Goal: Communication & Community: Answer question/provide support

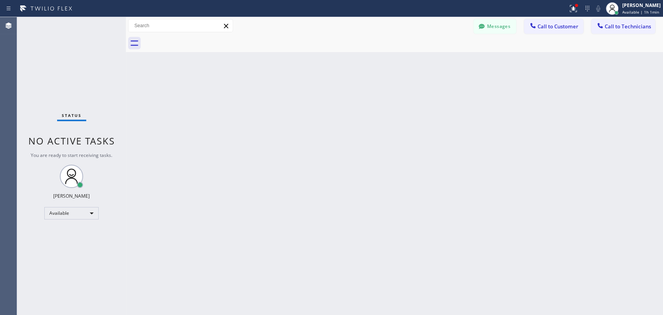
click at [462, 240] on div "Back to Dashboard Change Sender ID Customers Technicians [PHONE_NUMBER] SEARCH …" at bounding box center [394, 166] width 537 height 298
click at [497, 27] on button "Messages" at bounding box center [494, 26] width 43 height 15
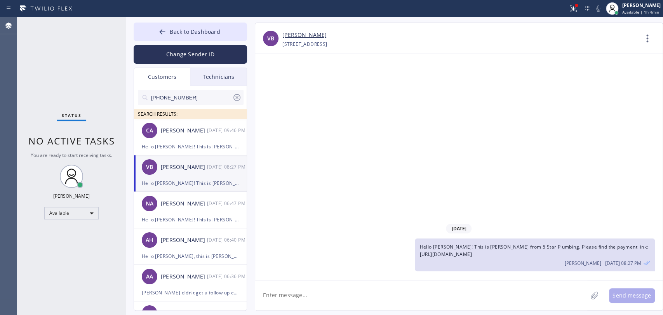
click at [212, 87] on div "[PHONE_NUMBER] SEARCH RESULTS:" at bounding box center [190, 102] width 113 height 33
click at [213, 79] on div "Technicians" at bounding box center [218, 77] width 56 height 18
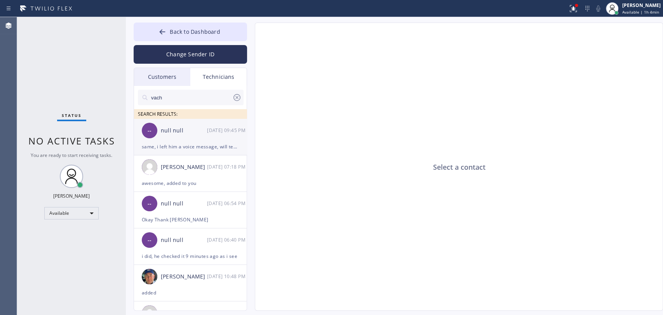
click at [186, 132] on div "null null" at bounding box center [184, 130] width 46 height 9
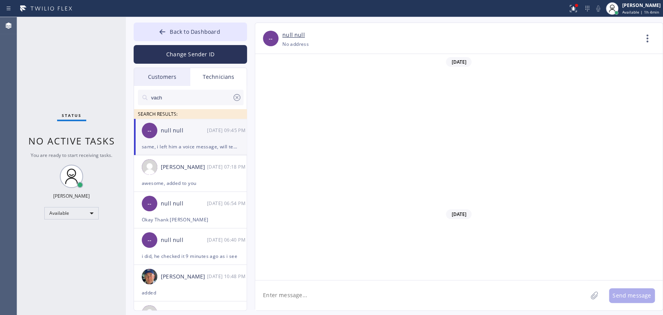
scroll to position [19299, 0]
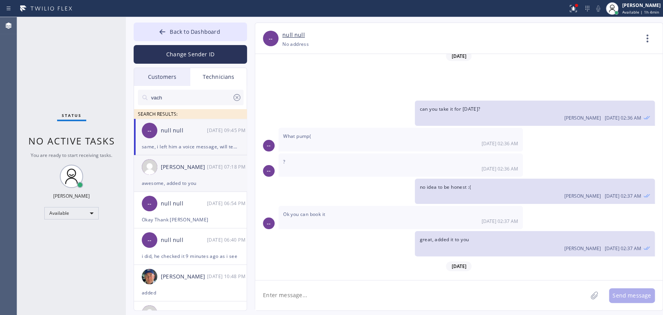
click at [167, 167] on div "[PERSON_NAME]" at bounding box center [184, 167] width 46 height 9
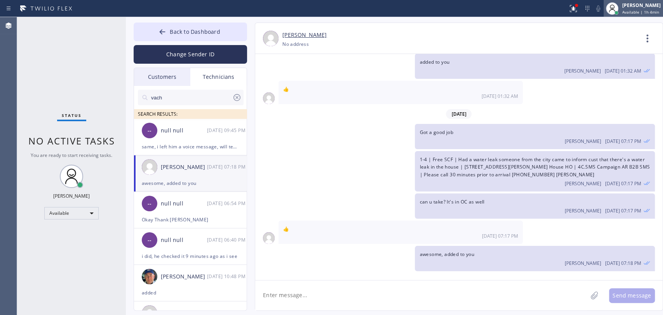
scroll to position [795, 0]
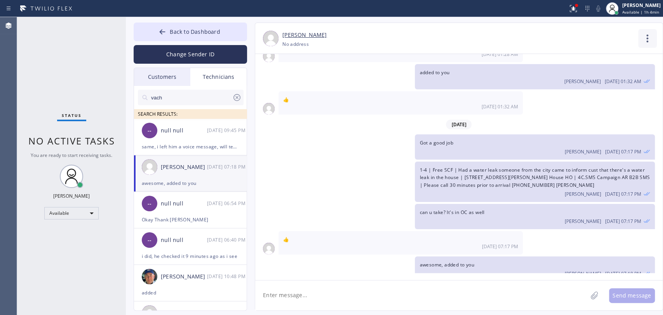
click at [649, 36] on icon at bounding box center [647, 38] width 19 height 19
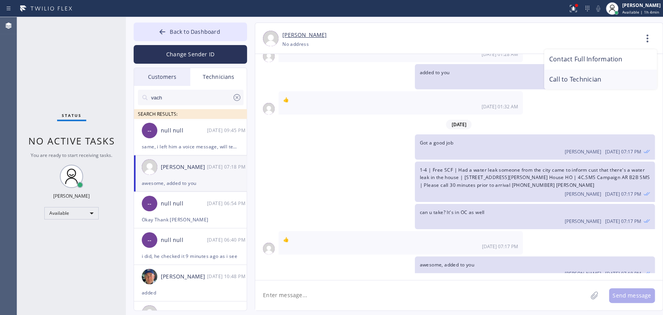
click at [572, 76] on li "Call to Technician" at bounding box center [600, 79] width 113 height 20
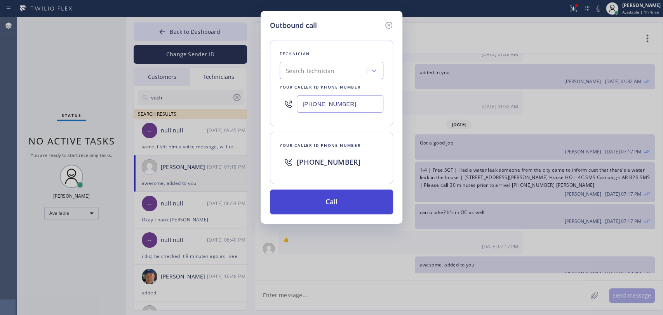
click at [290, 198] on button "Call" at bounding box center [331, 201] width 123 height 25
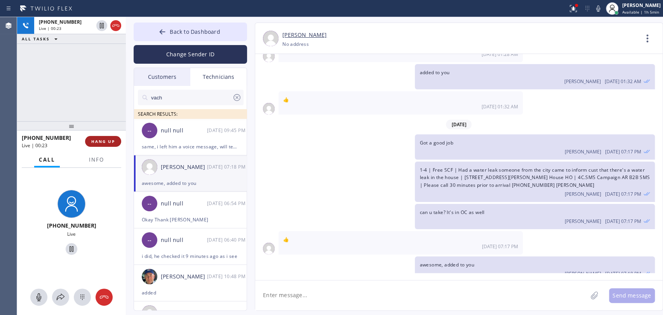
click at [105, 139] on span "HANG UP" at bounding box center [103, 141] width 24 height 5
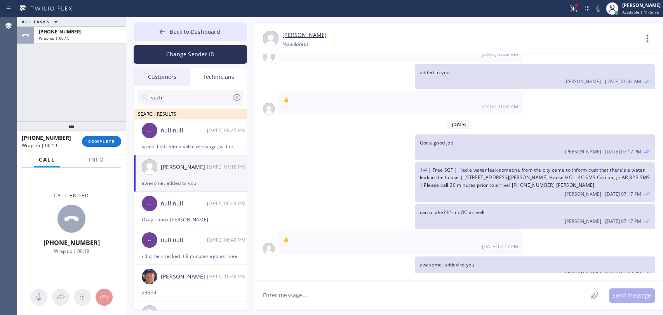
click at [111, 130] on div at bounding box center [71, 125] width 109 height 9
click at [109, 148] on button "COMPLETE" at bounding box center [101, 142] width 39 height 11
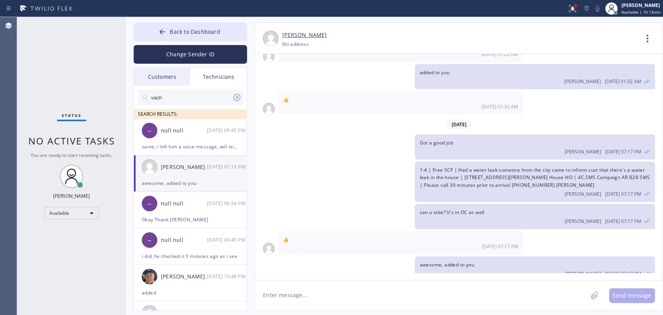
click at [231, 35] on button "Back to Dashboard" at bounding box center [190, 32] width 113 height 19
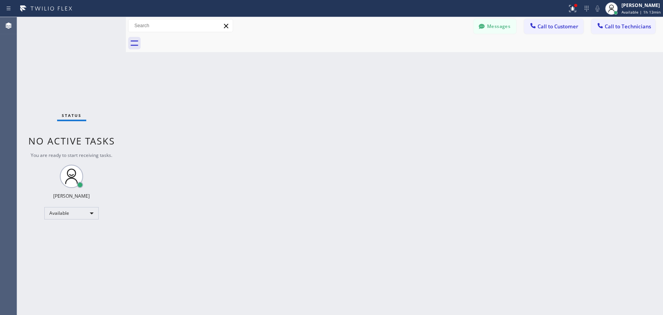
drag, startPoint x: 622, startPoint y: 24, endPoint x: 597, endPoint y: 33, distance: 26.0
click at [622, 24] on span "Call to Technicians" at bounding box center [627, 26] width 46 height 7
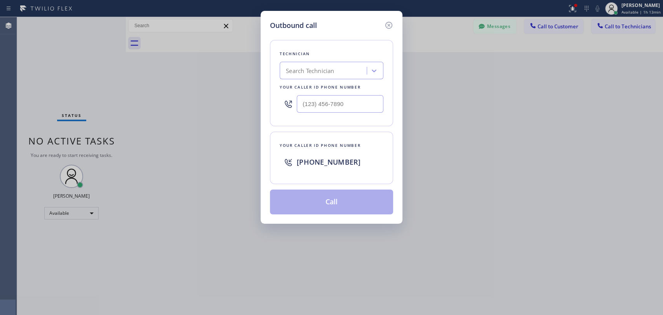
click at [349, 65] on div "Search Technician" at bounding box center [324, 71] width 85 height 14
type input "[PERSON_NAME]"
click at [307, 87] on div "[PERSON_NAME]" at bounding box center [331, 87] width 104 height 14
type input "[PHONE_NUMBER]"
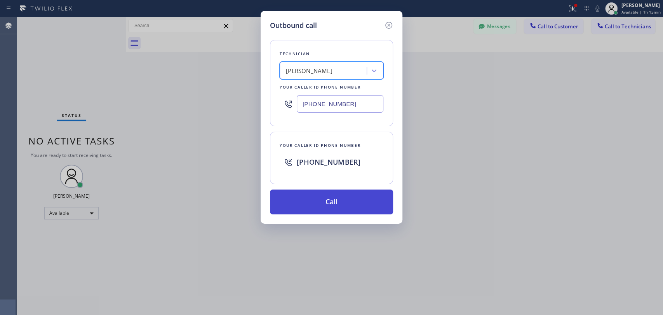
click at [310, 198] on button "Call" at bounding box center [331, 201] width 123 height 25
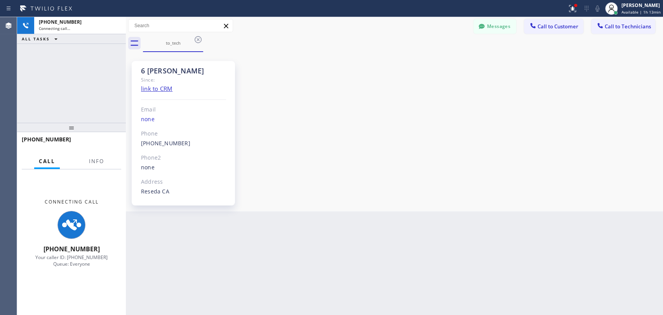
scroll to position [66976, 0]
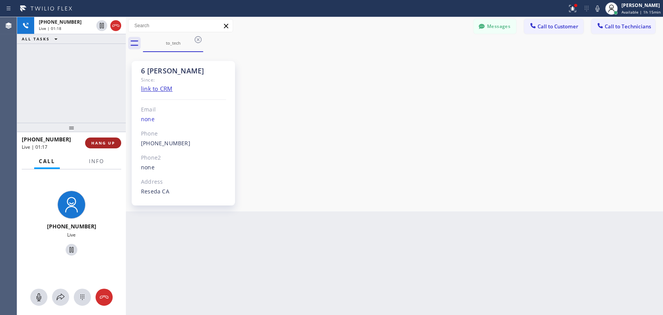
click at [105, 146] on div "[PHONE_NUMBER] Live | 01:17 HANG UP" at bounding box center [71, 143] width 99 height 20
click at [105, 146] on button "HANG UP" at bounding box center [103, 142] width 36 height 11
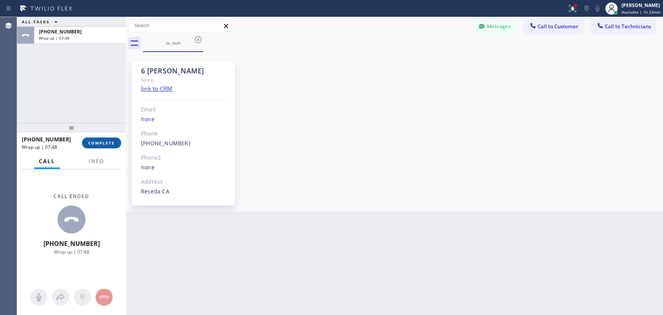
click at [106, 148] on button "COMPLETE" at bounding box center [101, 142] width 39 height 11
click at [108, 90] on div "ALL TASKS ALL TASKS ACTIVE TASKS TASKS IN WRAP UP [PHONE_NUMBER] Wrap up | 07:48" at bounding box center [71, 70] width 109 height 106
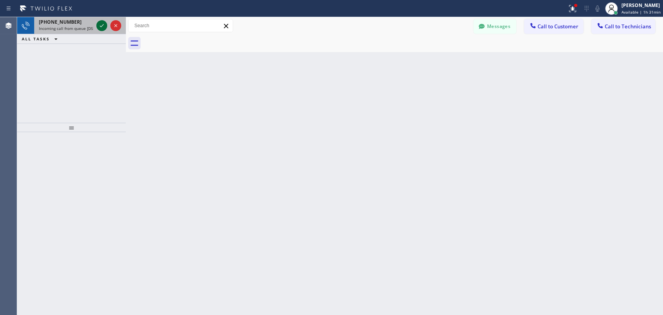
click at [100, 29] on icon at bounding box center [101, 25] width 9 height 9
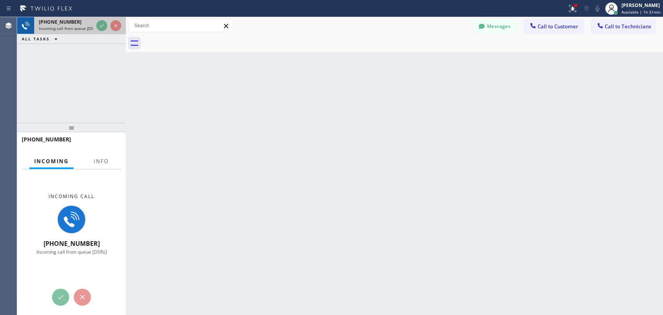
click at [76, 26] on span "Incoming call from queue [DSRs]" at bounding box center [68, 28] width 59 height 5
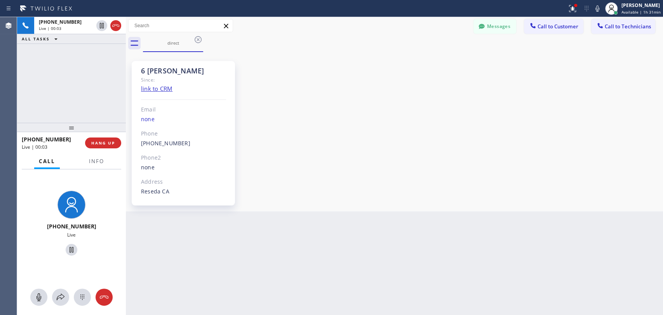
scroll to position [66976, 0]
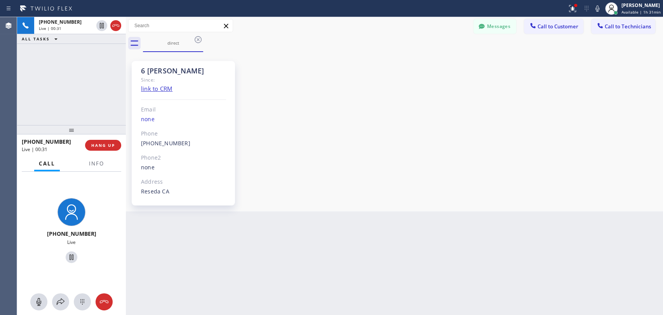
click at [87, 128] on div at bounding box center [71, 129] width 109 height 9
click at [105, 141] on button "HANG UP" at bounding box center [103, 145] width 36 height 11
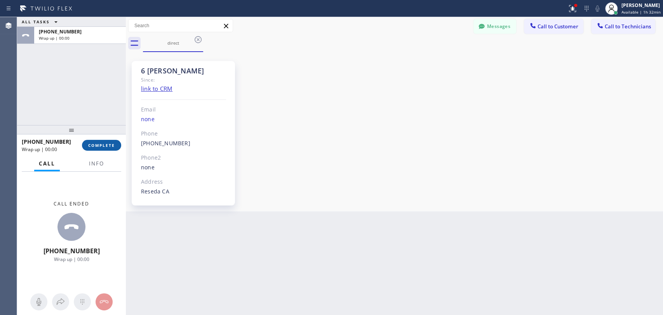
click at [113, 144] on span "COMPLETE" at bounding box center [101, 144] width 27 height 5
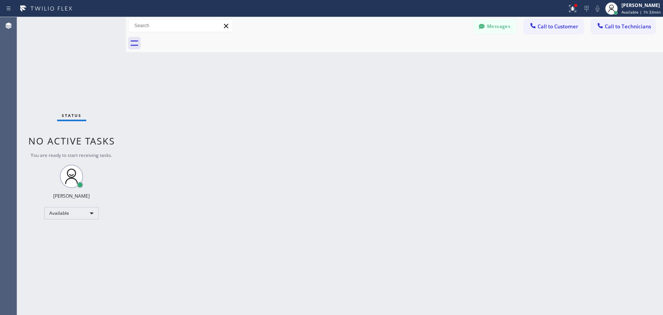
click at [417, 119] on div "Back to Dashboard Change Sender ID Customers Technicians [PHONE_NUMBER] SEARCH …" at bounding box center [394, 166] width 537 height 298
click at [193, 128] on div "Back to Dashboard Change Sender ID Customers Technicians [PHONE_NUMBER] SEARCH …" at bounding box center [394, 166] width 537 height 298
click at [606, 27] on button "Call to Technicians" at bounding box center [623, 26] width 64 height 15
click at [0, 0] on div "Technician Search Technician Your caller id phone number" at bounding box center [0, 0] width 0 height 0
click at [0, 0] on div "Search Technician" at bounding box center [0, 0] width 0 height 0
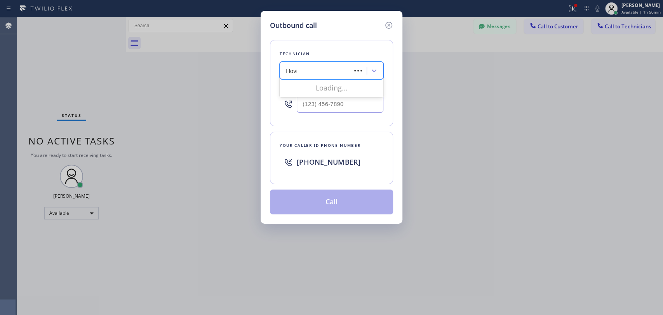
type input "[PERSON_NAME]"
click at [307, 86] on div "[PERSON_NAME]" at bounding box center [331, 87] width 104 height 14
type input "[PHONE_NUMBER]"
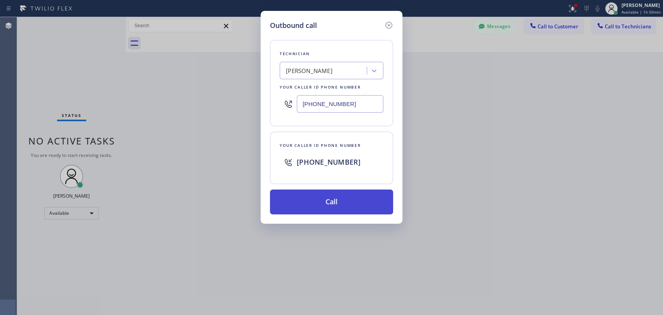
click at [298, 200] on button "Call" at bounding box center [331, 201] width 123 height 25
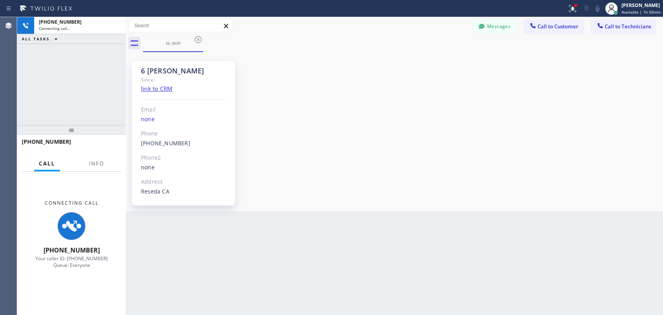
scroll to position [66976, 0]
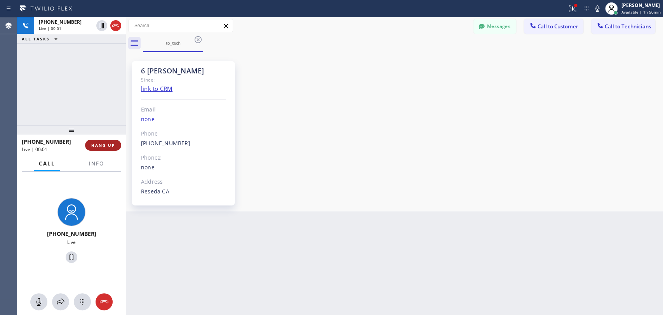
click at [97, 146] on span "HANG UP" at bounding box center [103, 144] width 24 height 5
click at [92, 149] on button "HANG UP" at bounding box center [103, 145] width 36 height 11
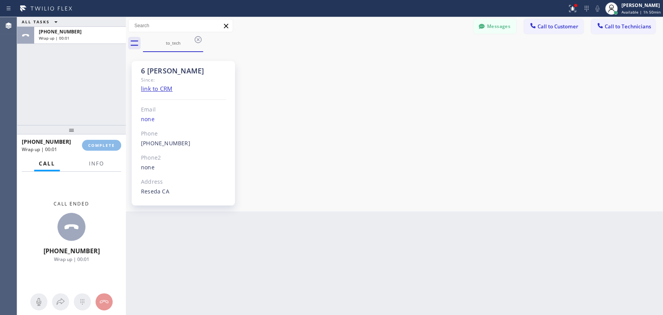
click at [614, 28] on span "Call to Technicians" at bounding box center [627, 26] width 46 height 7
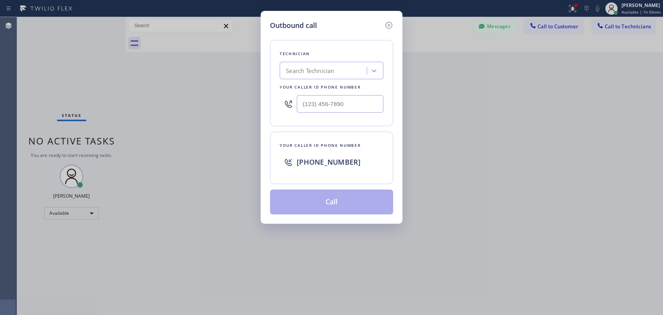
click at [276, 72] on div "Technician Search Technician Your caller id phone number" at bounding box center [331, 83] width 123 height 86
click at [303, 76] on div "Search Technician" at bounding box center [324, 71] width 85 height 14
type input "[PERSON_NAME]"
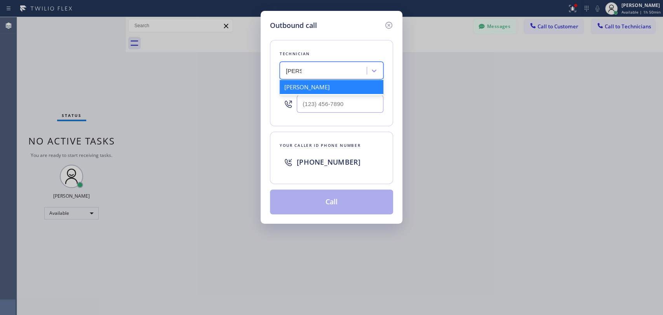
click at [303, 85] on div "[PERSON_NAME]" at bounding box center [331, 87] width 104 height 14
type input "[PHONE_NUMBER]"
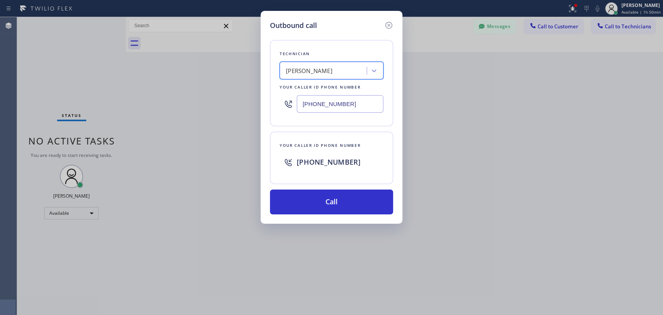
click at [320, 184] on div "Technician option [PERSON_NAME] , selected. 1 result available. Select is focus…" at bounding box center [331, 123] width 123 height 184
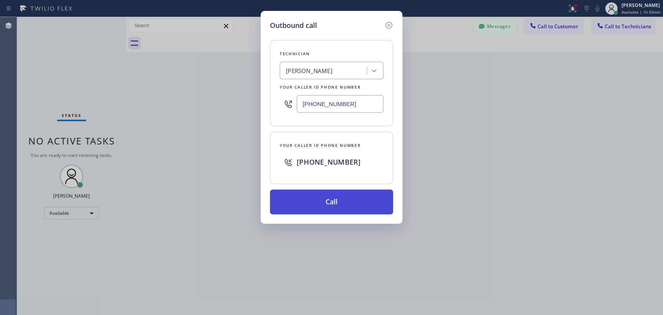
click at [321, 196] on button "Call" at bounding box center [331, 201] width 123 height 25
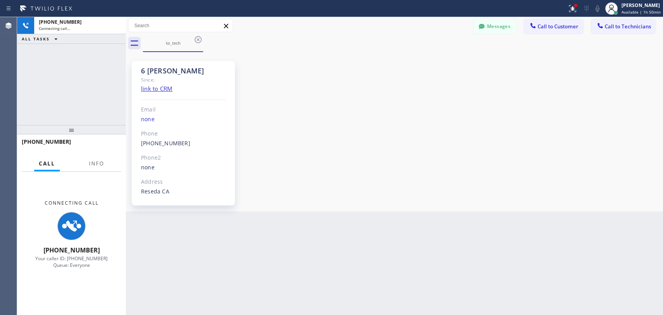
scroll to position [66976, 0]
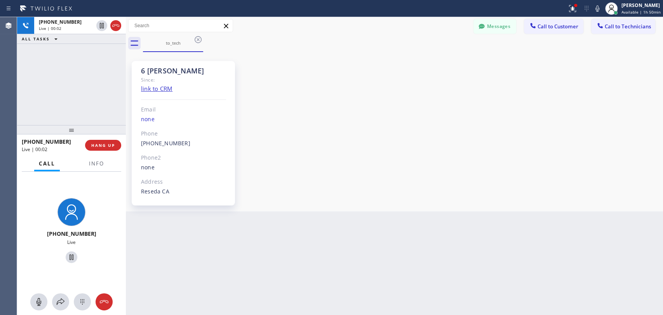
click at [102, 136] on div "[PHONE_NUMBER] Live | 00:02 HANG UP" at bounding box center [71, 145] width 99 height 20
click at [102, 141] on button "HANG UP" at bounding box center [103, 145] width 36 height 11
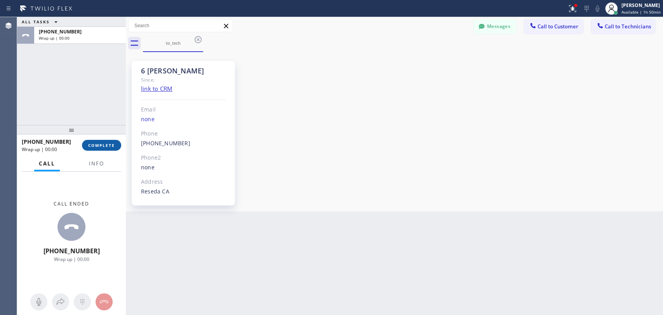
click at [103, 144] on span "COMPLETE" at bounding box center [101, 144] width 27 height 5
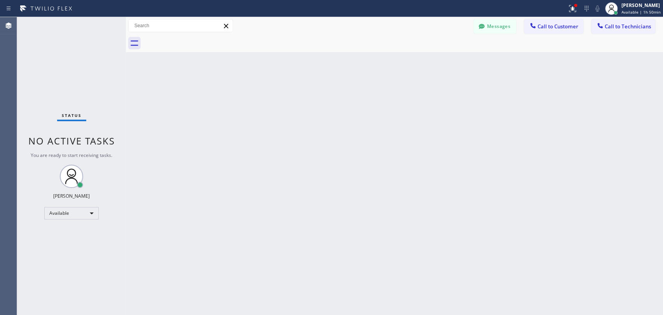
click at [484, 26] on icon at bounding box center [481, 27] width 8 height 8
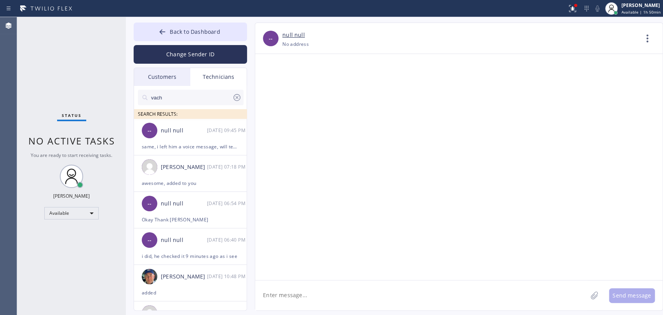
click at [186, 99] on input "vach" at bounding box center [191, 98] width 82 height 16
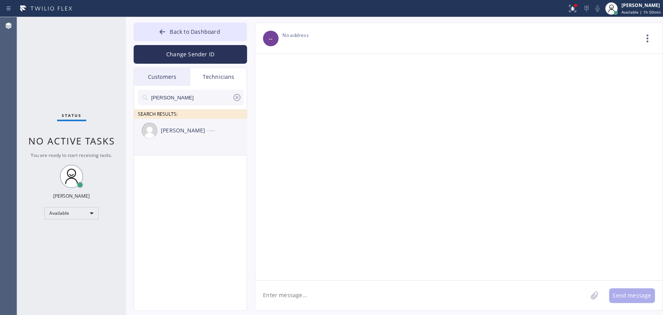
type input "[PERSON_NAME]"
click at [186, 126] on div "[PERSON_NAME]" at bounding box center [184, 130] width 46 height 9
click at [285, 293] on textarea at bounding box center [421, 295] width 332 height 30
paste textarea "PAID / want us to Hydrojet the main drain in the house / 90049 /"
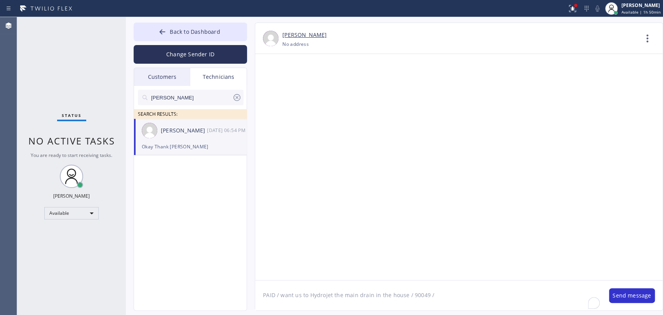
type textarea "PAID / want us to Hydrojet the main drain in the house / 90049 /"
type textarea "in case he will answer, can u take 3-5?"
click at [229, 32] on button "Back to Dashboard" at bounding box center [190, 32] width 113 height 19
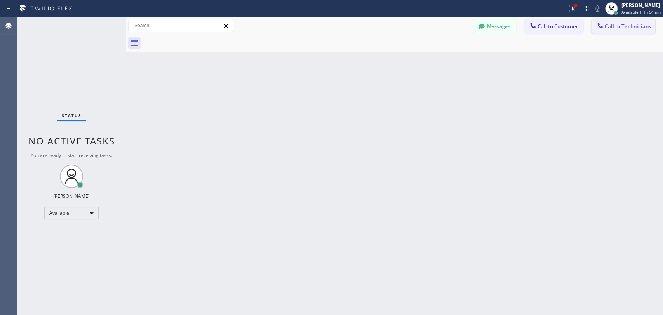
click at [614, 27] on span "Call to Technicians" at bounding box center [627, 26] width 46 height 7
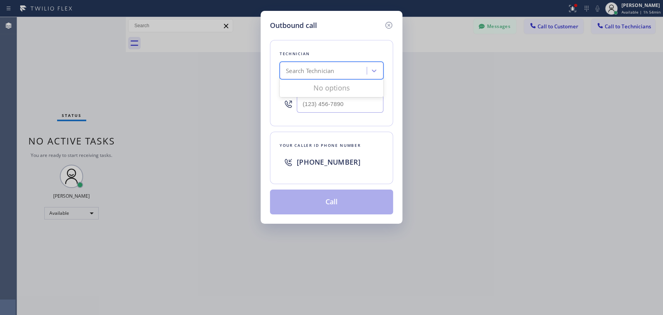
click at [298, 62] on div "Search Technician" at bounding box center [331, 70] width 104 height 17
click at [298, 69] on div "Search Technician" at bounding box center [310, 70] width 48 height 9
type input "[PERSON_NAME]"
click at [297, 86] on div "[PERSON_NAME] [PERSON_NAME]" at bounding box center [331, 87] width 104 height 14
type input "[PHONE_NUMBER]"
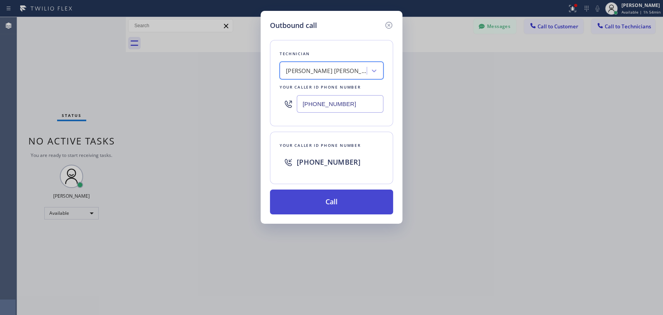
click at [309, 202] on button "Call" at bounding box center [331, 201] width 123 height 25
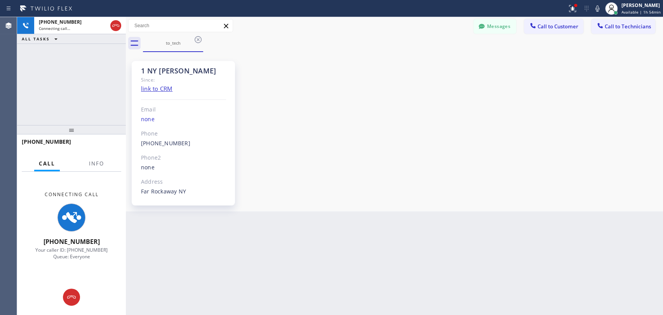
click at [147, 71] on div "1 NY [PERSON_NAME]" at bounding box center [183, 70] width 85 height 9
click at [152, 70] on div "1 NY [PERSON_NAME]" at bounding box center [183, 70] width 85 height 9
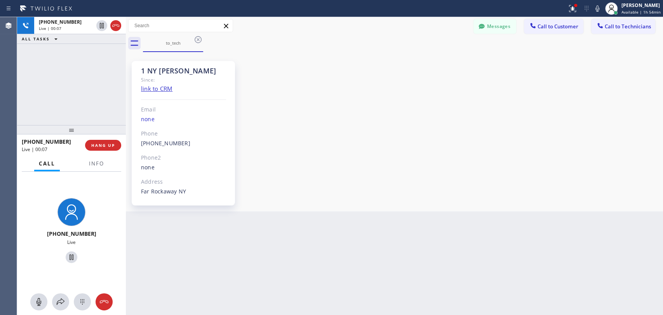
drag, startPoint x: 83, startPoint y: 130, endPoint x: 83, endPoint y: 134, distance: 4.3
click at [83, 134] on div at bounding box center [71, 129] width 109 height 9
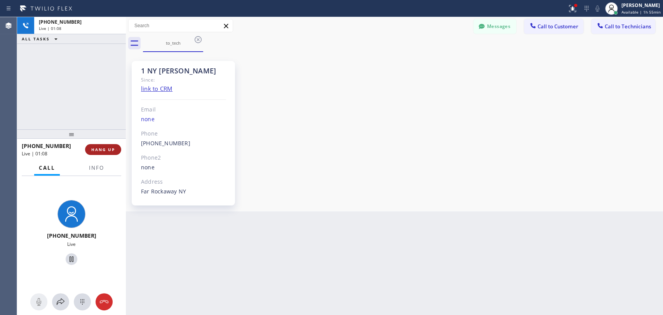
click at [104, 154] on button "HANG UP" at bounding box center [103, 149] width 36 height 11
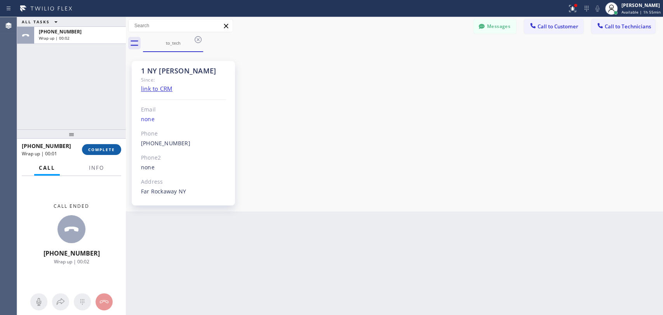
click at [98, 154] on button "COMPLETE" at bounding box center [101, 149] width 39 height 11
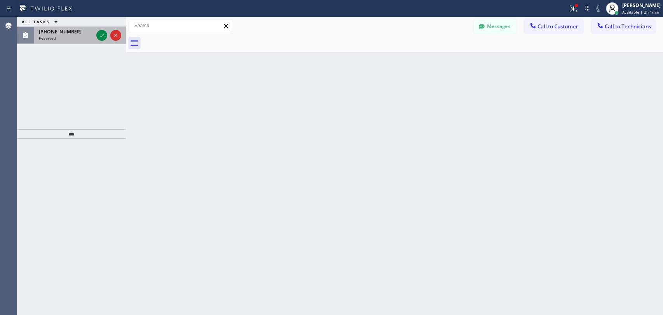
click at [61, 41] on div "[PHONE_NUMBER] Reserved" at bounding box center [64, 35] width 61 height 17
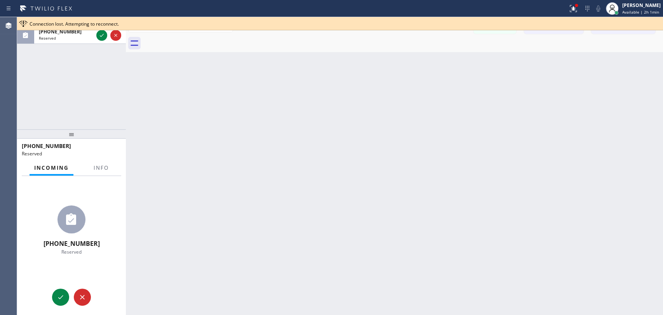
click at [81, 175] on div "Incoming Info" at bounding box center [71, 168] width 99 height 16
click at [87, 170] on div "Incoming Info" at bounding box center [71, 168] width 99 height 16
click at [91, 168] on button "Info" at bounding box center [101, 167] width 24 height 15
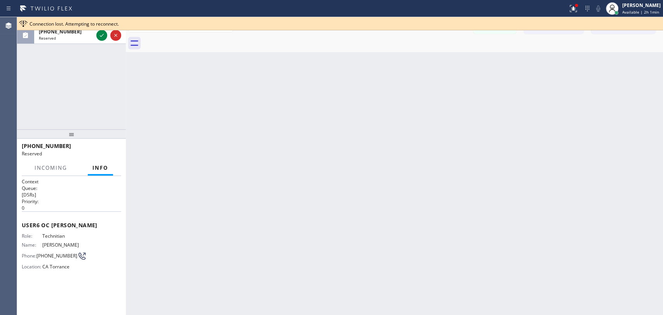
click at [643, 34] on div "Messages Call to Customer Call to Technicians Outbound call Location Search loc…" at bounding box center [394, 25] width 537 height 17
click at [634, 37] on div at bounding box center [403, 43] width 520 height 17
click at [634, 33] on div "Messages Call to Customer Call to Technicians Outbound call Location Search loc…" at bounding box center [394, 34] width 537 height 35
click at [634, 33] on button "Call to Technicians" at bounding box center [623, 26] width 64 height 15
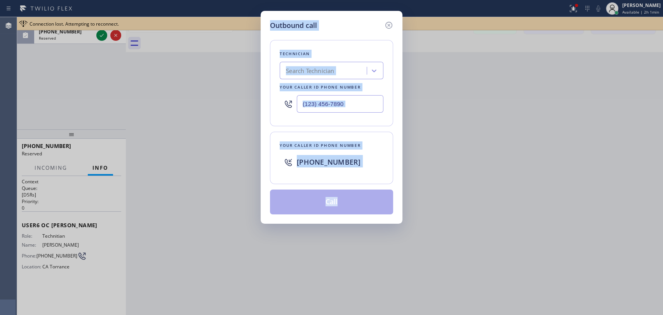
click at [318, 82] on div "Technician Search Technician Your caller id phone number" at bounding box center [331, 83] width 123 height 86
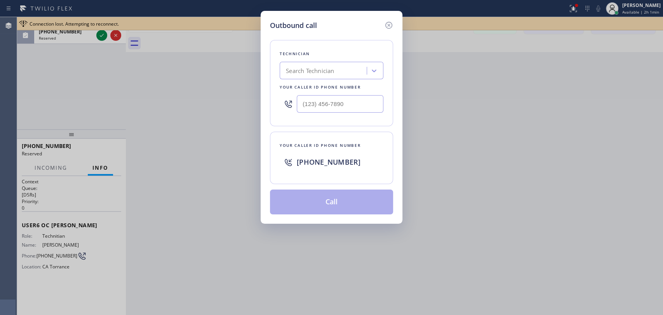
click at [316, 74] on div "Search Technician" at bounding box center [310, 70] width 48 height 9
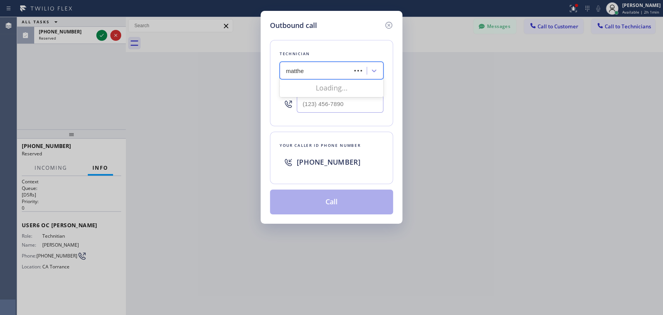
type input "[PERSON_NAME]"
